Goal: Information Seeking & Learning: Learn about a topic

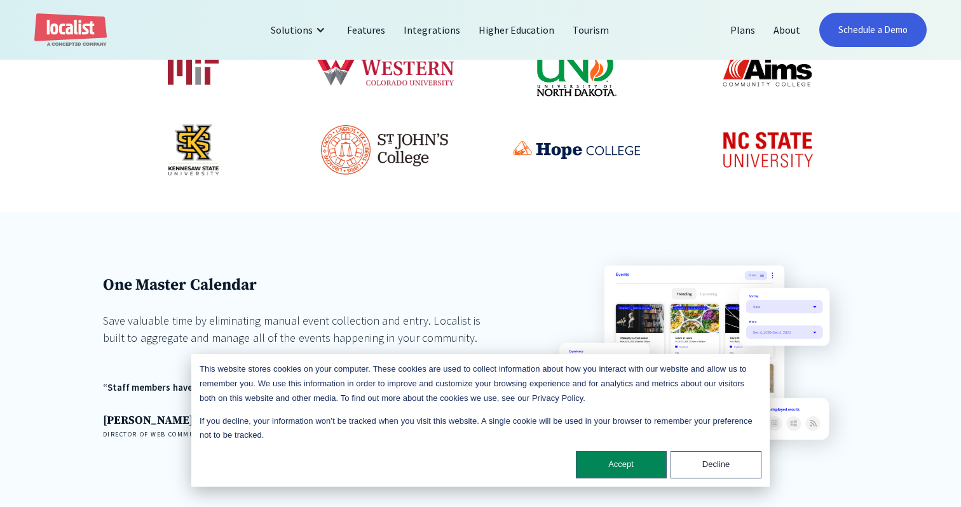
scroll to position [788, 0]
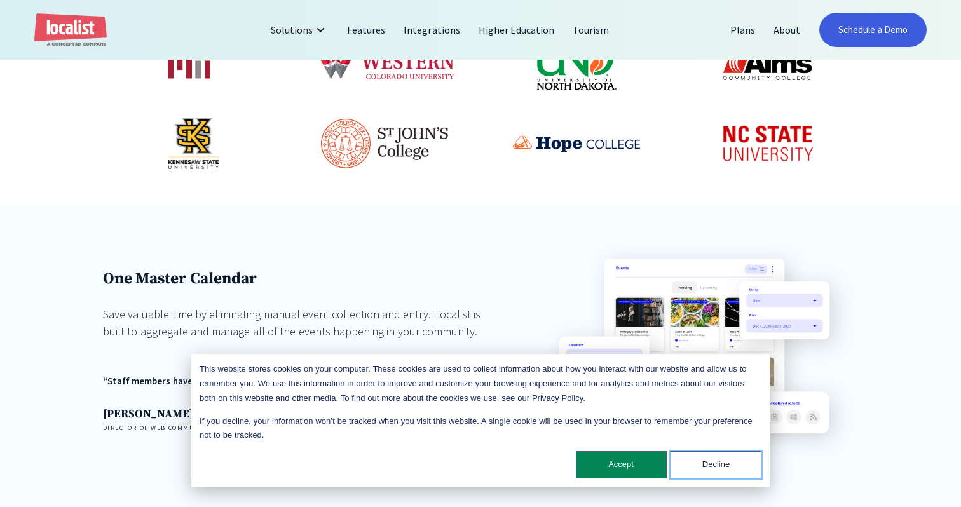
click at [711, 468] on button "Decline" at bounding box center [715, 464] width 91 height 27
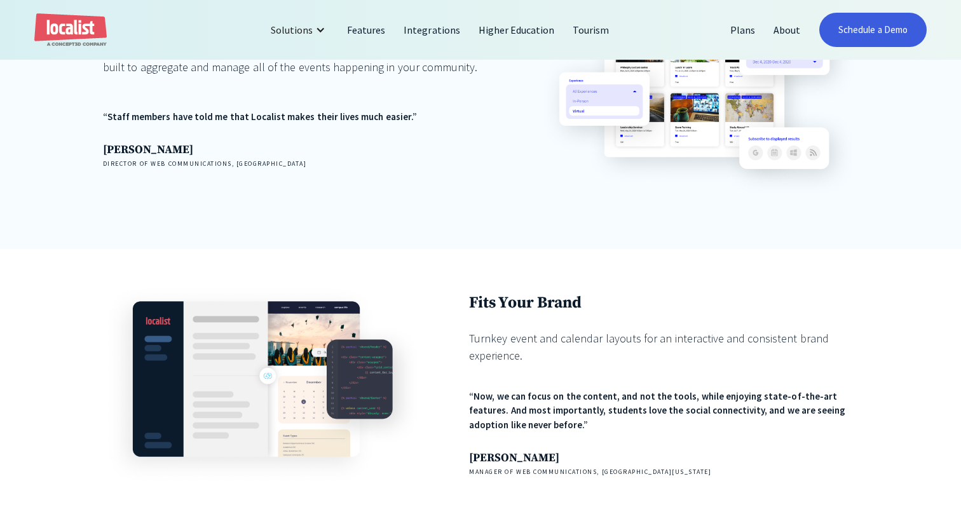
scroll to position [1046, 0]
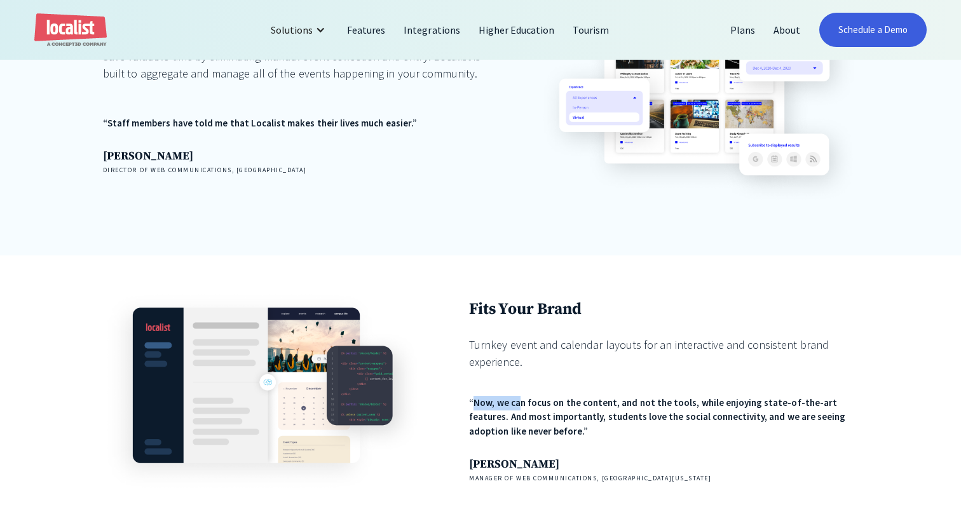
drag, startPoint x: 475, startPoint y: 328, endPoint x: 522, endPoint y: 330, distance: 47.7
click at [522, 396] on div "“Now, we can focus on the content, and not the tools, while enjoying state-of-t…" at bounding box center [663, 417] width 389 height 43
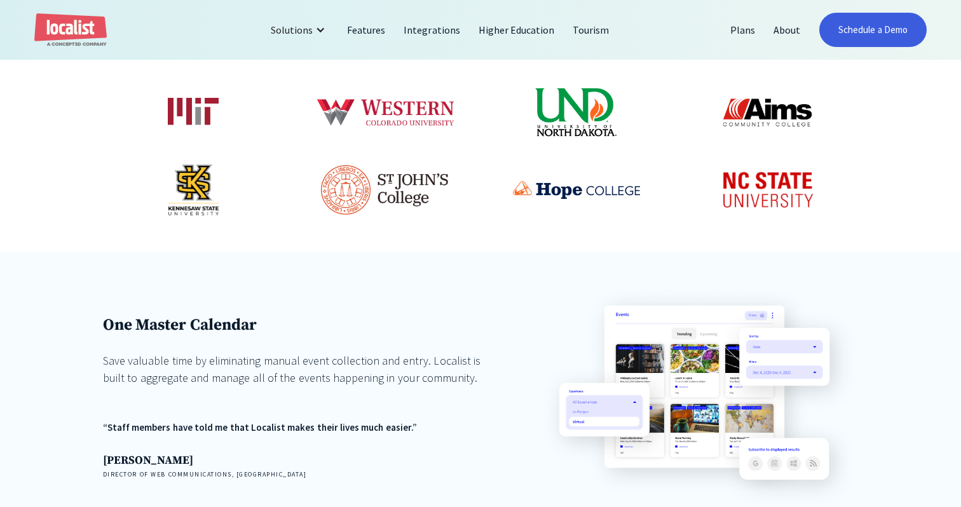
scroll to position [749, 0]
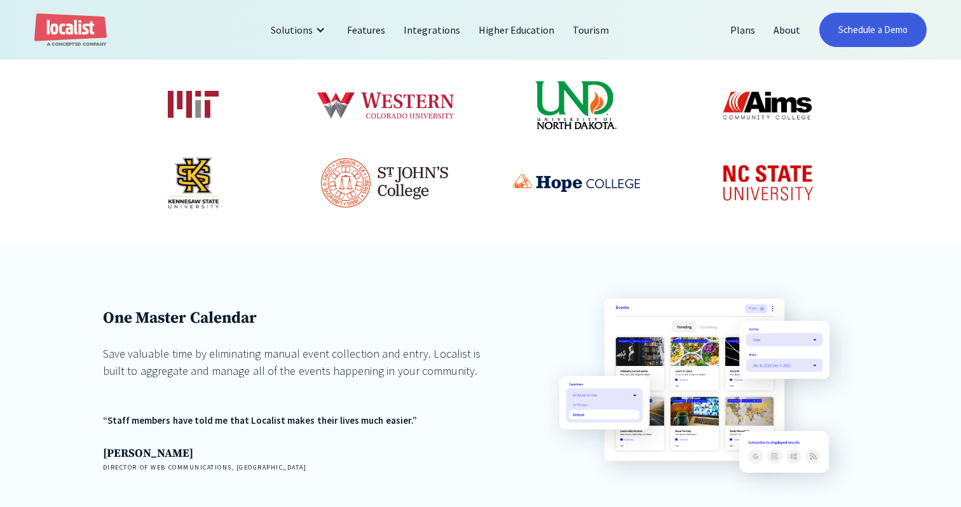
click at [709, 285] on img at bounding box center [698, 390] width 318 height 222
click at [777, 279] on img at bounding box center [698, 390] width 318 height 222
drag, startPoint x: 252, startPoint y: 345, endPoint x: 400, endPoint y: 350, distance: 148.1
click at [400, 414] on div "“Staff members have told me that Localist makes their lives much easier.” Jason…" at bounding box center [297, 443] width 389 height 59
click at [362, 414] on div "“Staff members have told me that Localist makes their lives much easier.” Jason…" at bounding box center [297, 443] width 389 height 59
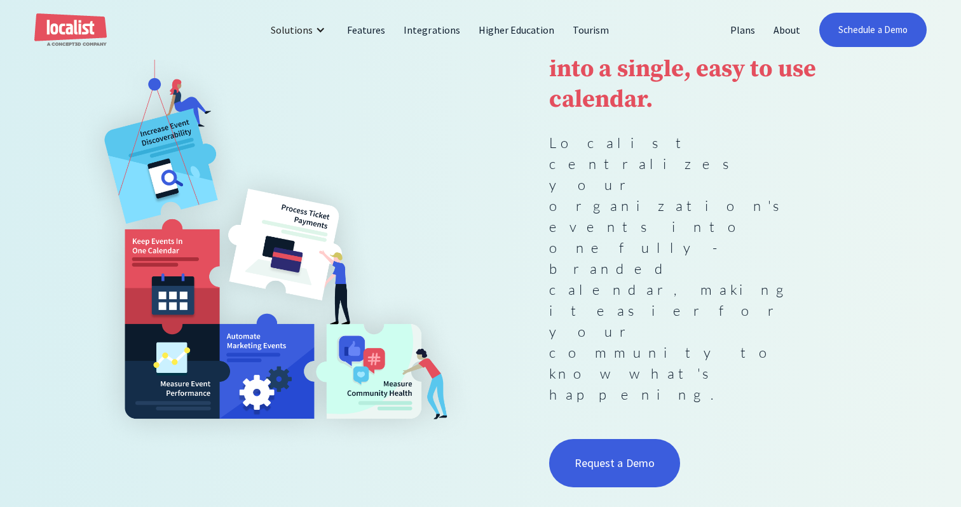
scroll to position [0, 0]
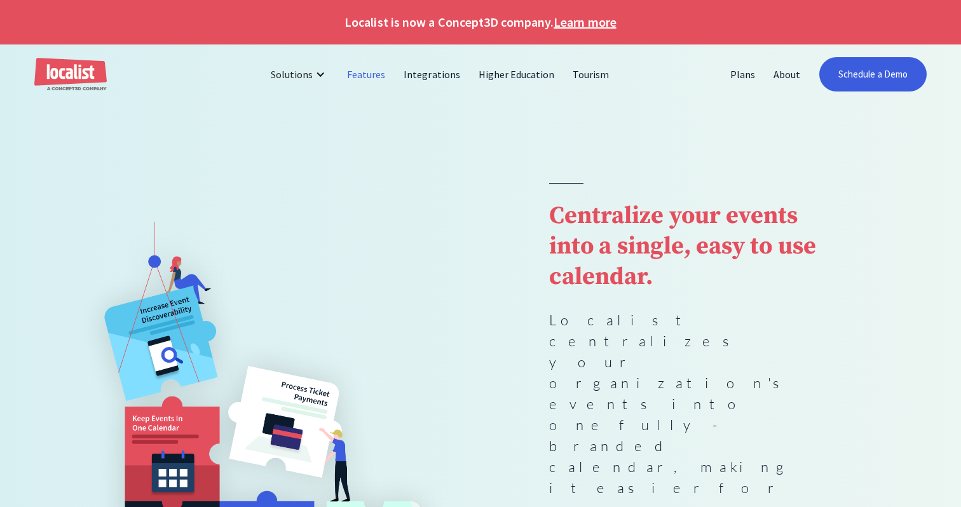
click at [367, 74] on link "Features" at bounding box center [366, 74] width 57 height 30
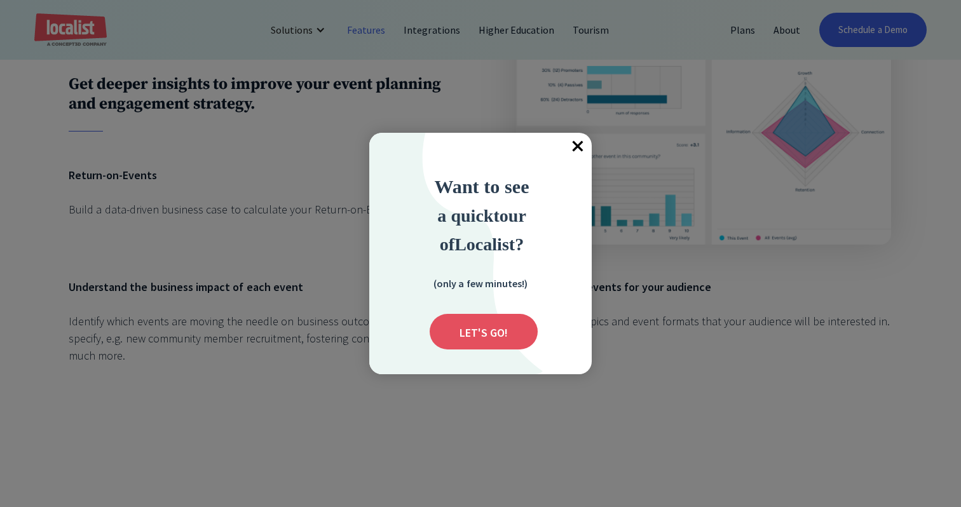
scroll to position [2594, 0]
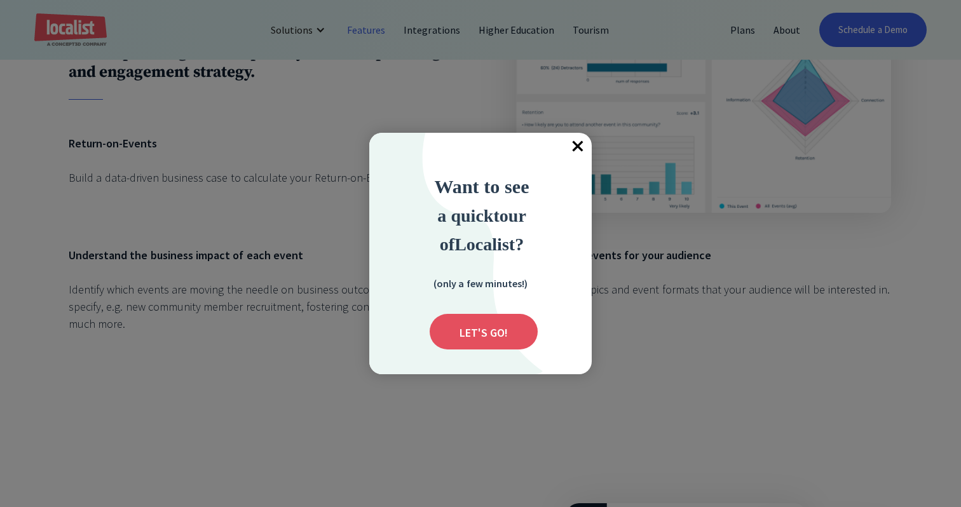
click at [576, 147] on span "×" at bounding box center [577, 147] width 28 height 28
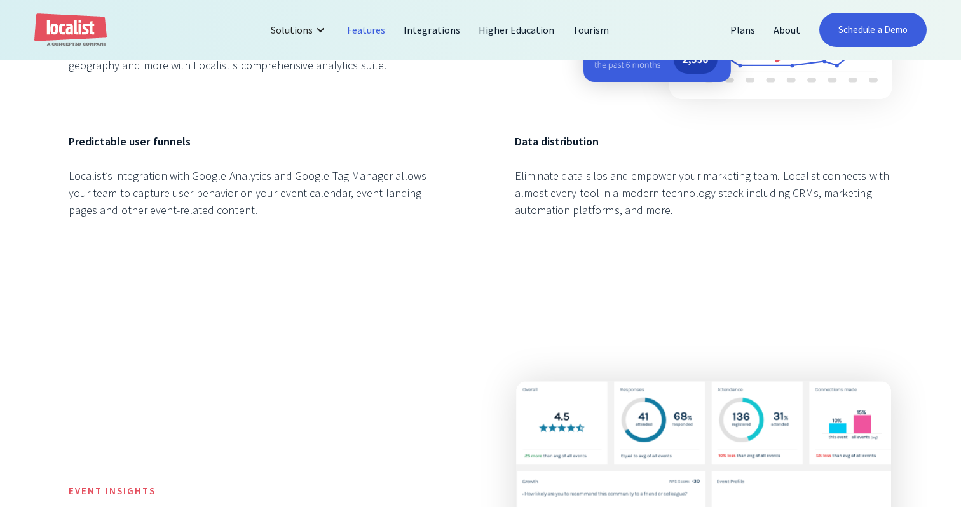
scroll to position [2042, 0]
